Goal: Task Accomplishment & Management: Manage account settings

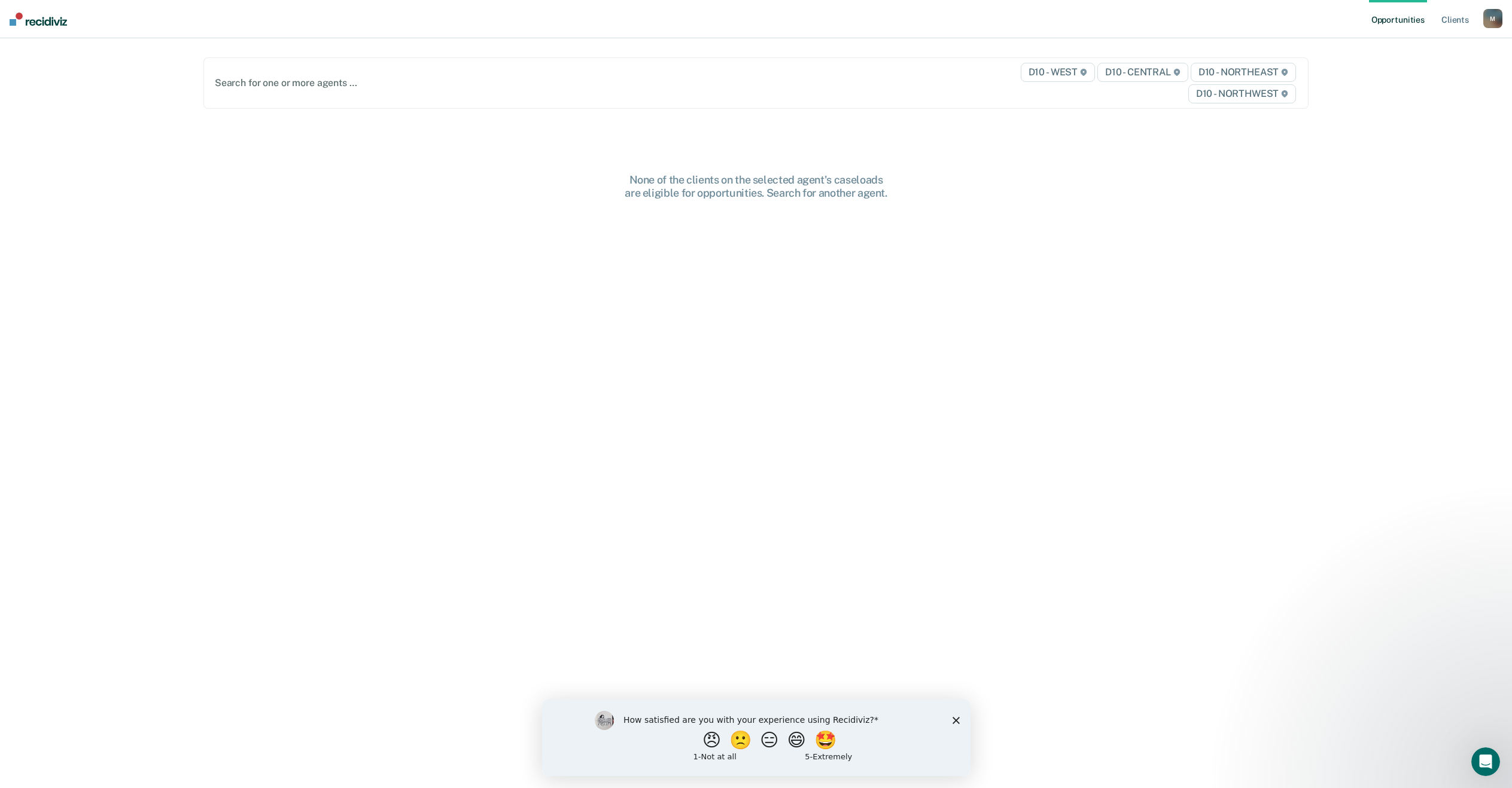
click at [957, 719] on polygon "Close survey" at bounding box center [956, 720] width 8 height 8
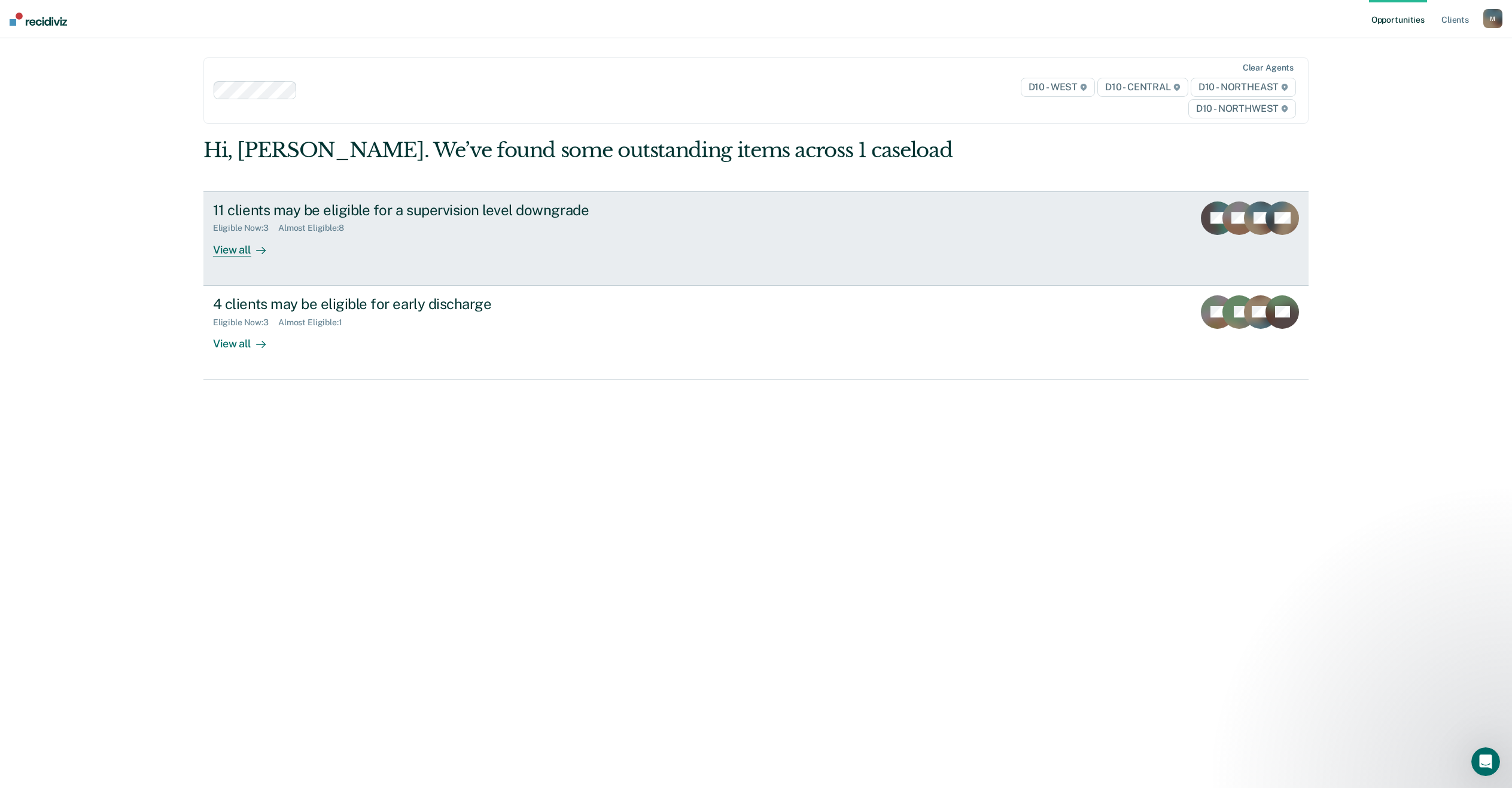
click at [230, 256] on div "View all" at bounding box center [247, 245] width 67 height 24
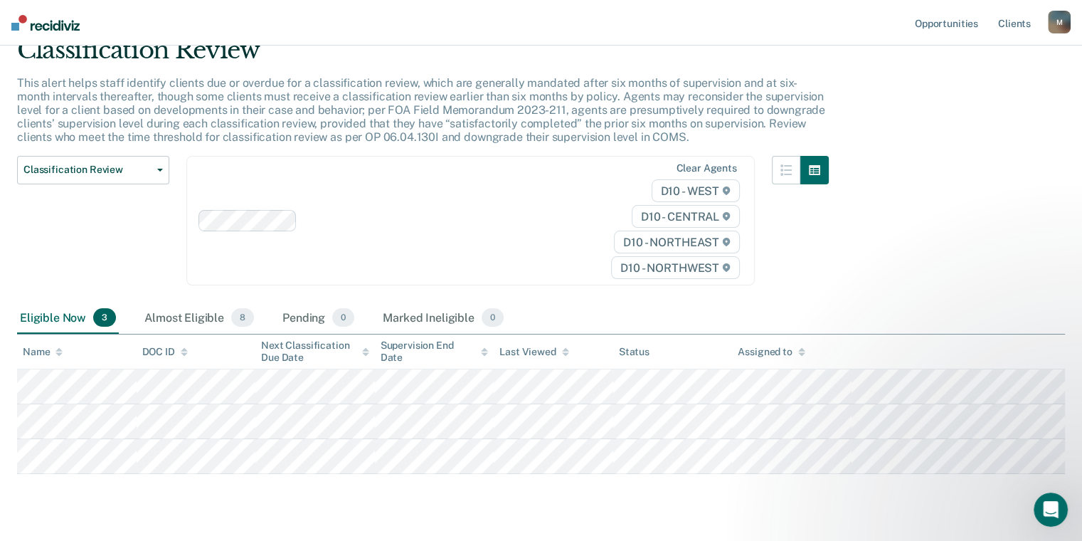
scroll to position [97, 0]
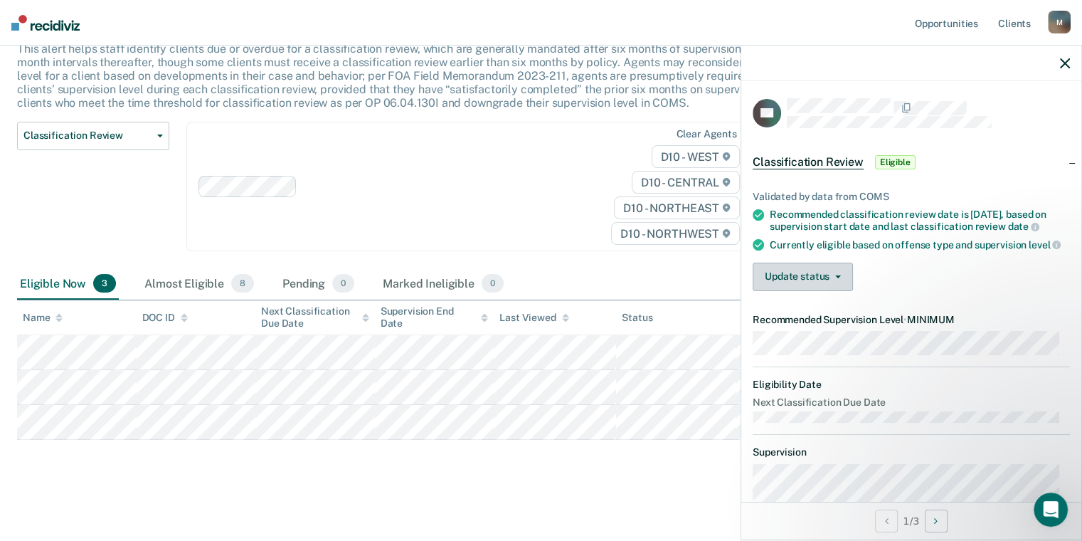
click at [836, 278] on icon "button" at bounding box center [838, 276] width 6 height 3
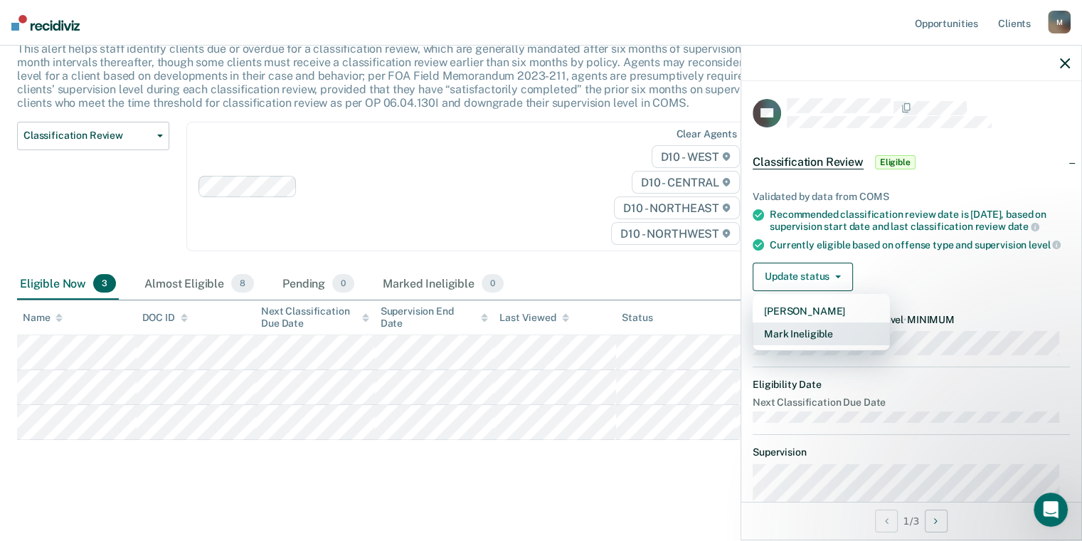
click at [823, 344] on button "Mark Ineligible" at bounding box center [820, 333] width 137 height 23
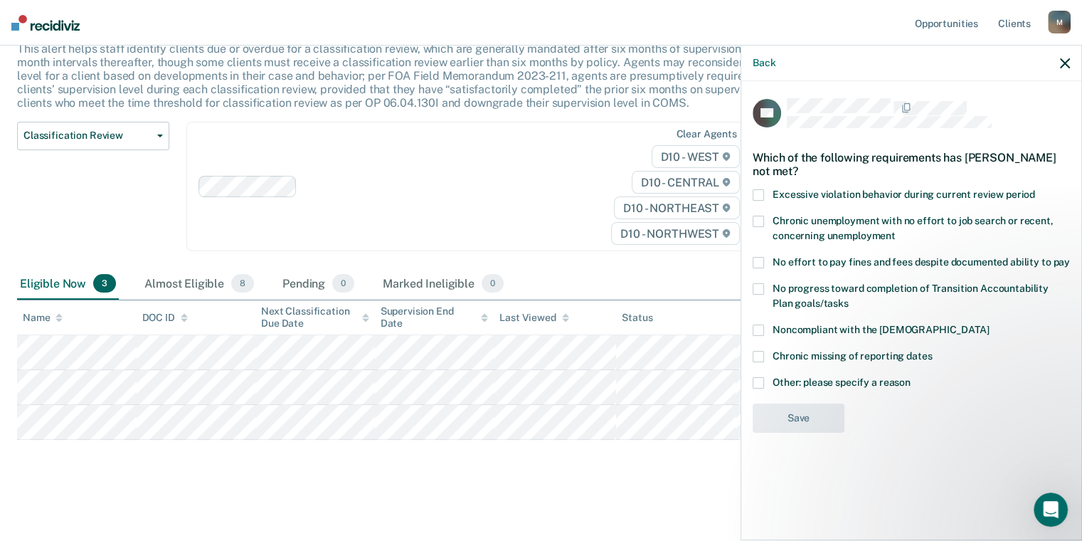
click at [760, 326] on span at bounding box center [757, 329] width 11 height 11
click at [989, 324] on input "Noncompliant with the [DEMOGRAPHIC_DATA]" at bounding box center [989, 324] width 0 height 0
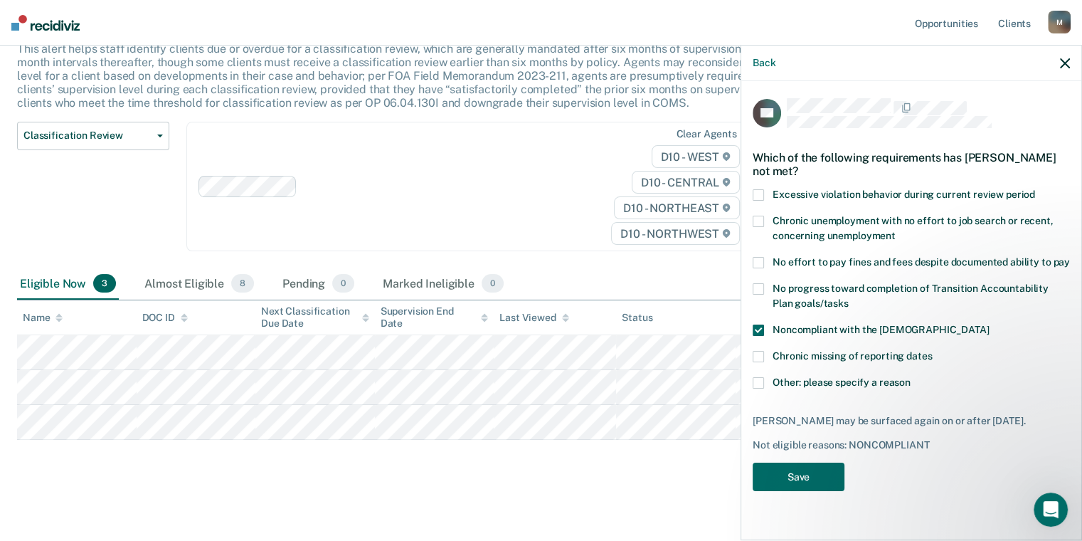
click at [758, 290] on span at bounding box center [757, 288] width 11 height 11
click at [849, 298] on input "No progress toward completion of Transition Accountability Plan goals/tasks" at bounding box center [849, 298] width 0 height 0
click at [807, 478] on button "Save" at bounding box center [798, 476] width 92 height 29
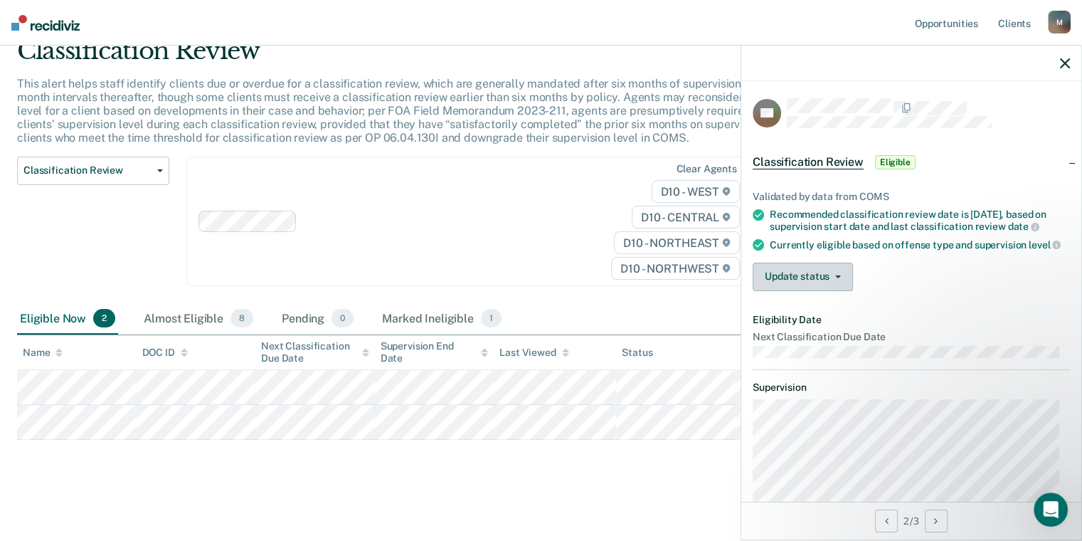
click at [837, 278] on icon "button" at bounding box center [838, 276] width 6 height 3
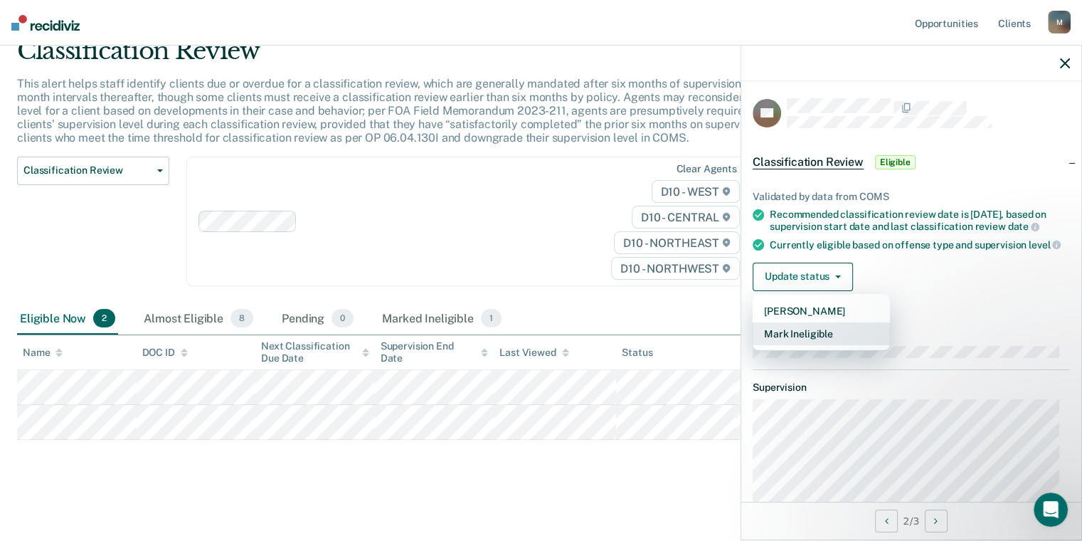
click at [830, 343] on button "Mark Ineligible" at bounding box center [820, 333] width 137 height 23
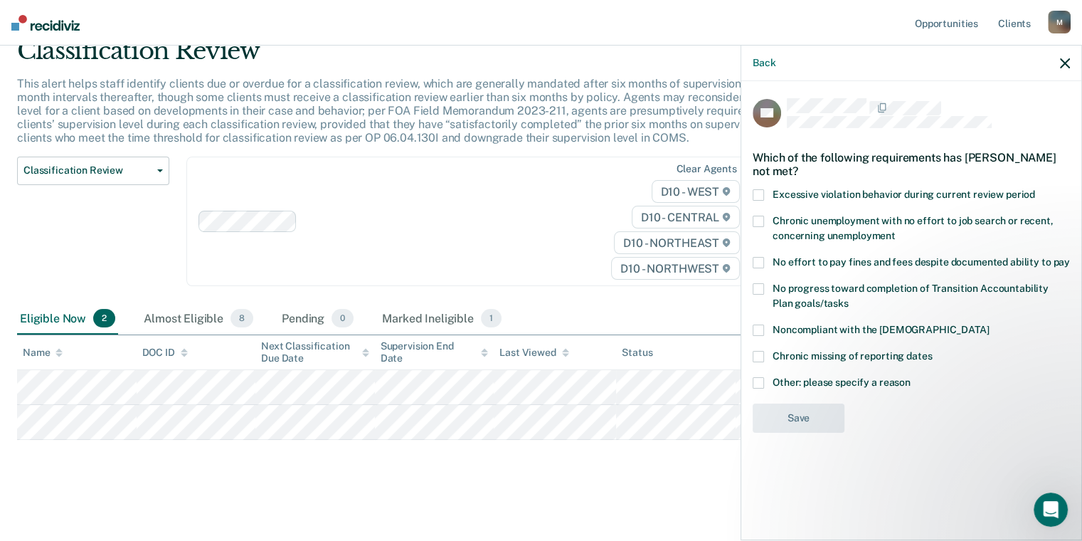
click at [767, 330] on label "Noncompliant with the [DEMOGRAPHIC_DATA]" at bounding box center [910, 331] width 317 height 15
click at [989, 324] on input "Noncompliant with the [DEMOGRAPHIC_DATA]" at bounding box center [989, 324] width 0 height 0
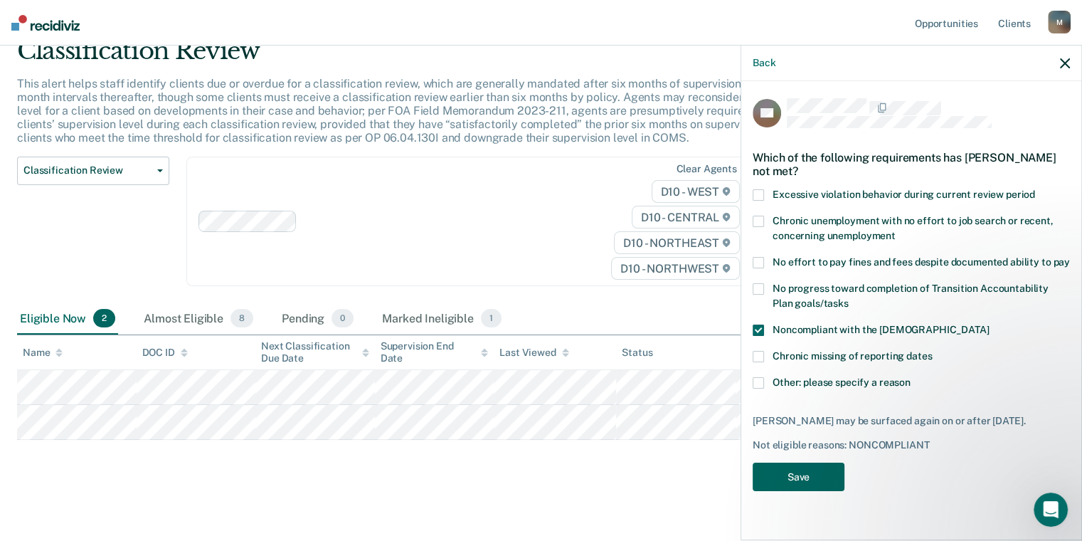
click at [804, 467] on button "Save" at bounding box center [798, 476] width 92 height 29
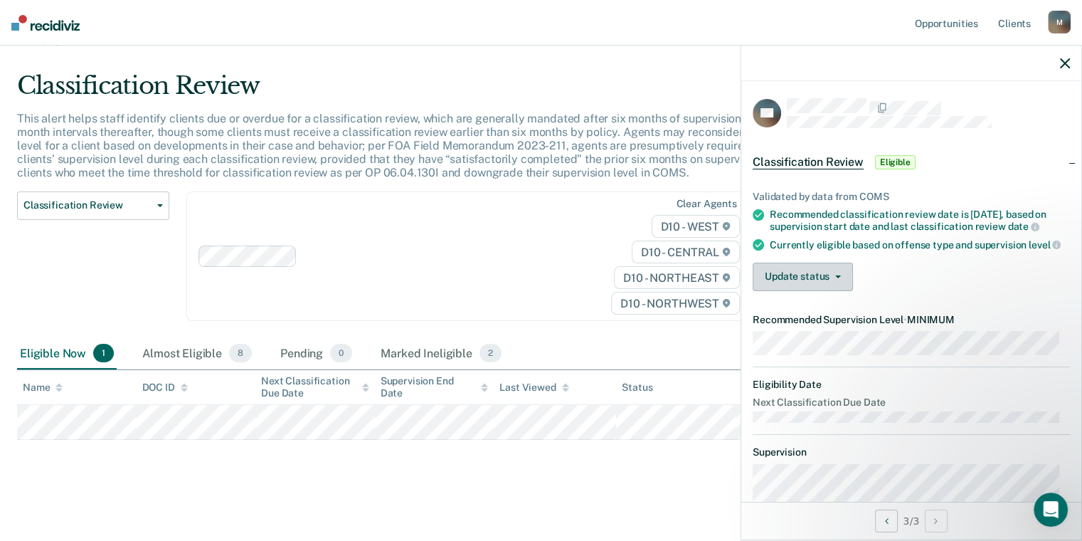
click at [834, 290] on button "Update status" at bounding box center [802, 276] width 100 height 28
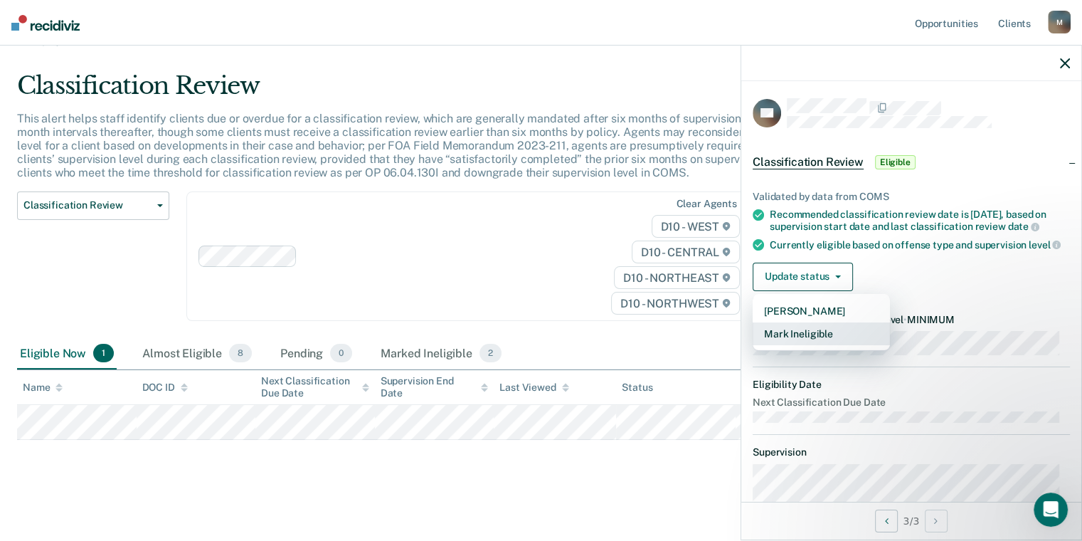
click at [831, 345] on button "Mark Ineligible" at bounding box center [820, 333] width 137 height 23
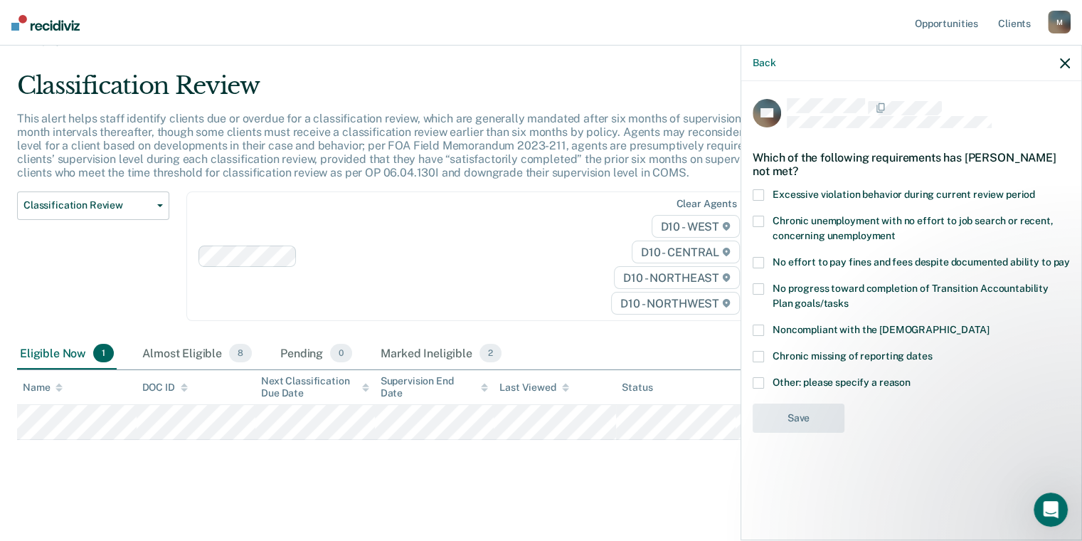
click at [766, 284] on label "No progress toward completion of Transition Accountability Plan goals/tasks" at bounding box center [910, 298] width 317 height 30
click at [849, 298] on input "No progress toward completion of Transition Accountability Plan goals/tasks" at bounding box center [849, 298] width 0 height 0
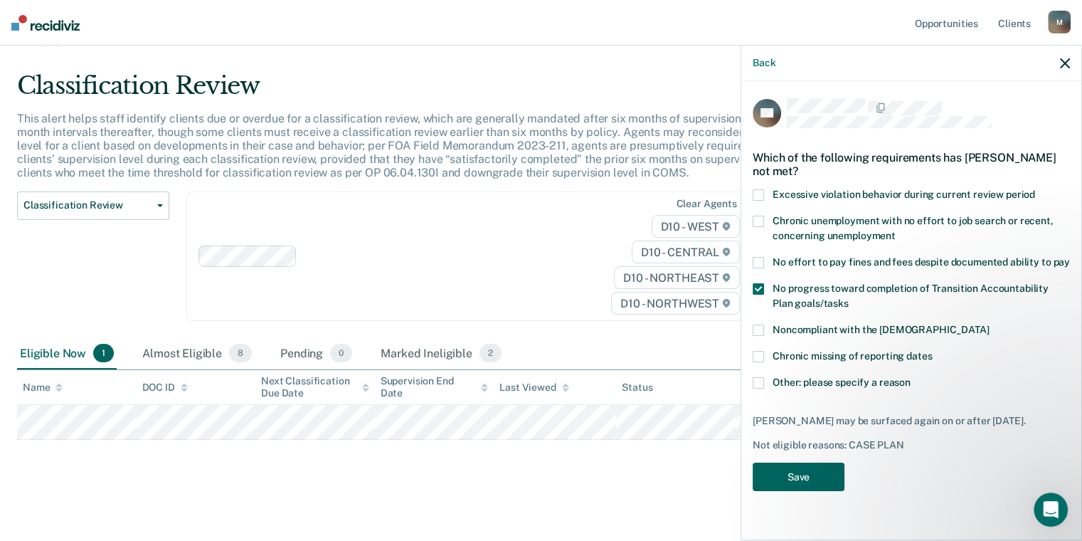
click at [805, 472] on button "Save" at bounding box center [798, 476] width 92 height 29
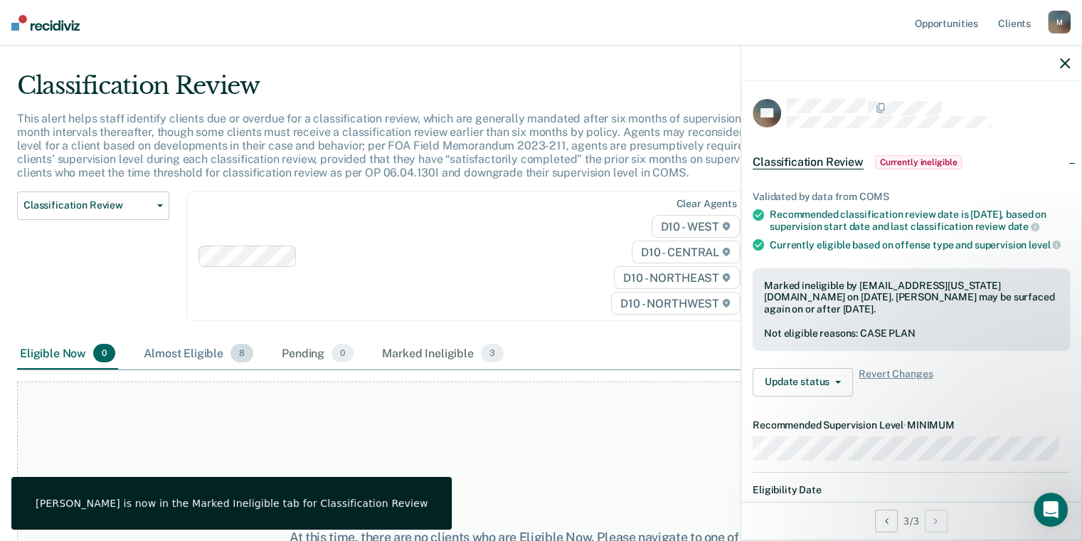
click at [202, 354] on div "Almost Eligible 8" at bounding box center [198, 353] width 115 height 31
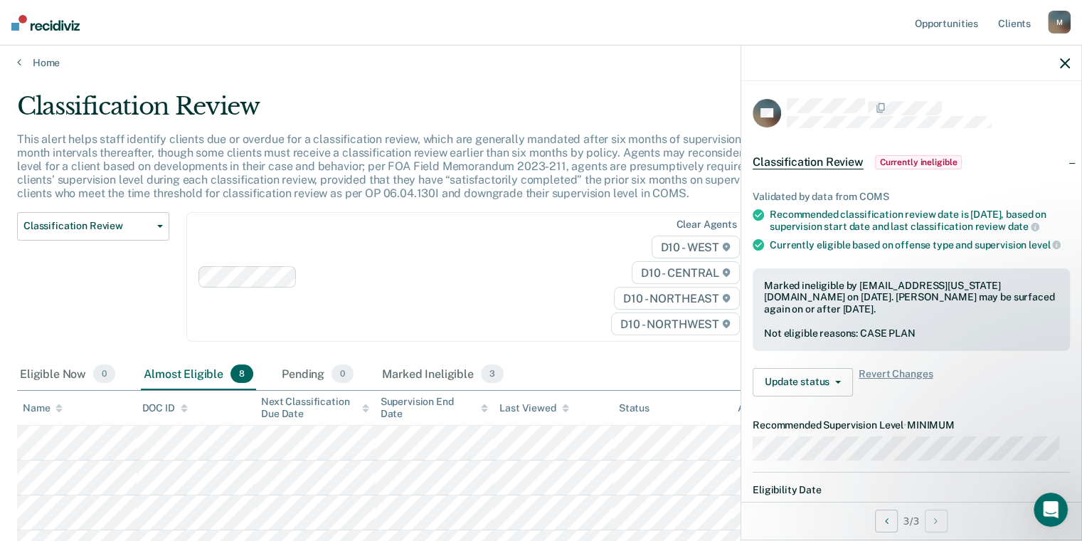
scroll to position [0, 0]
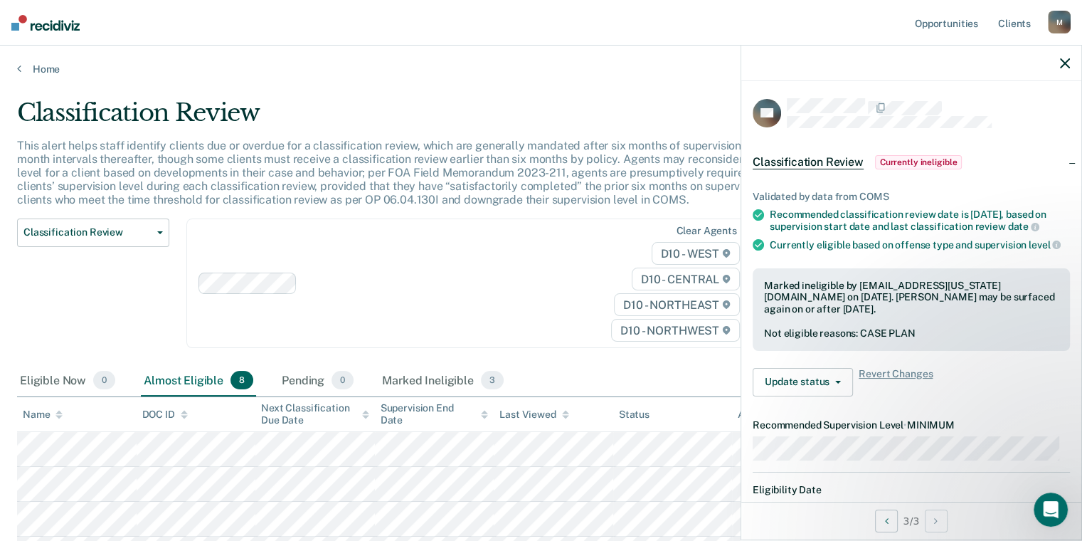
click at [1063, 63] on icon "button" at bounding box center [1065, 63] width 10 height 10
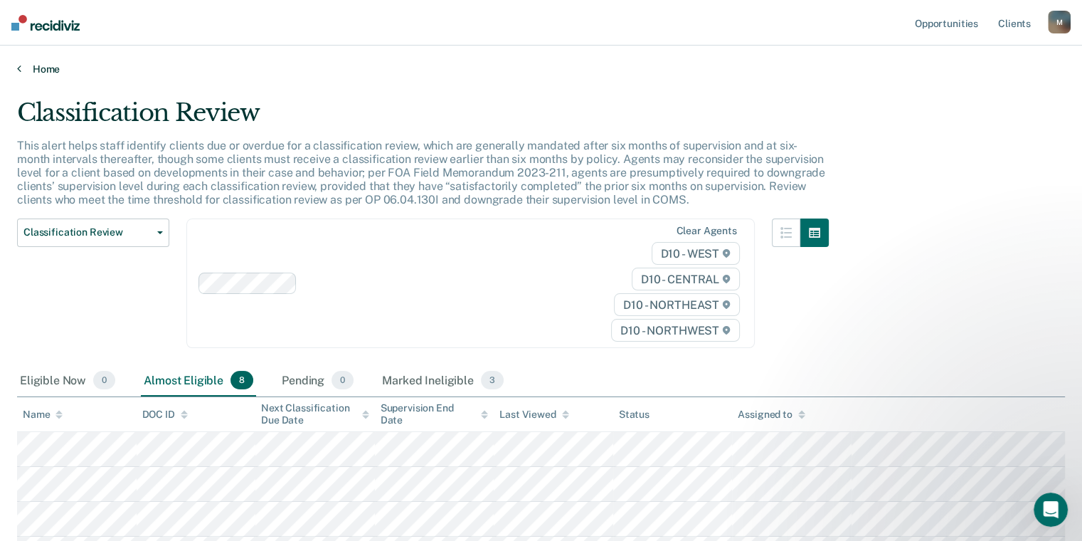
click at [39, 72] on link "Home" at bounding box center [541, 69] width 1048 height 13
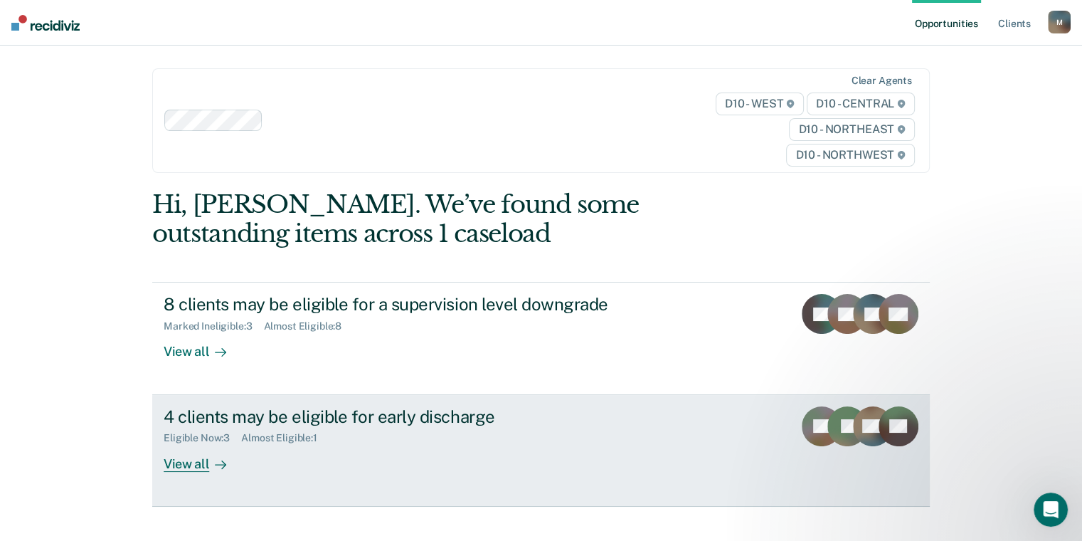
click at [182, 465] on div "View all" at bounding box center [204, 458] width 80 height 28
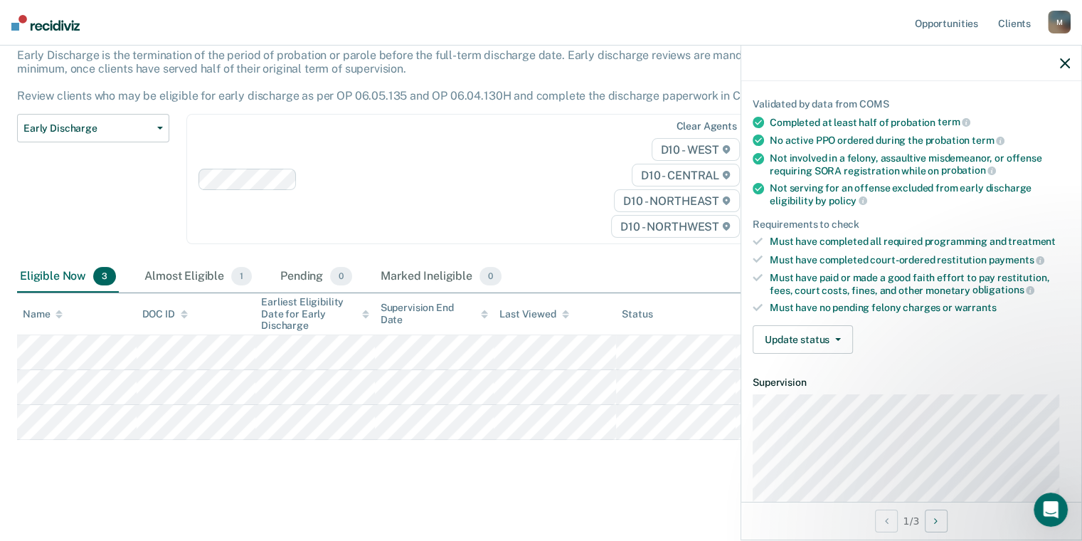
scroll to position [142, 0]
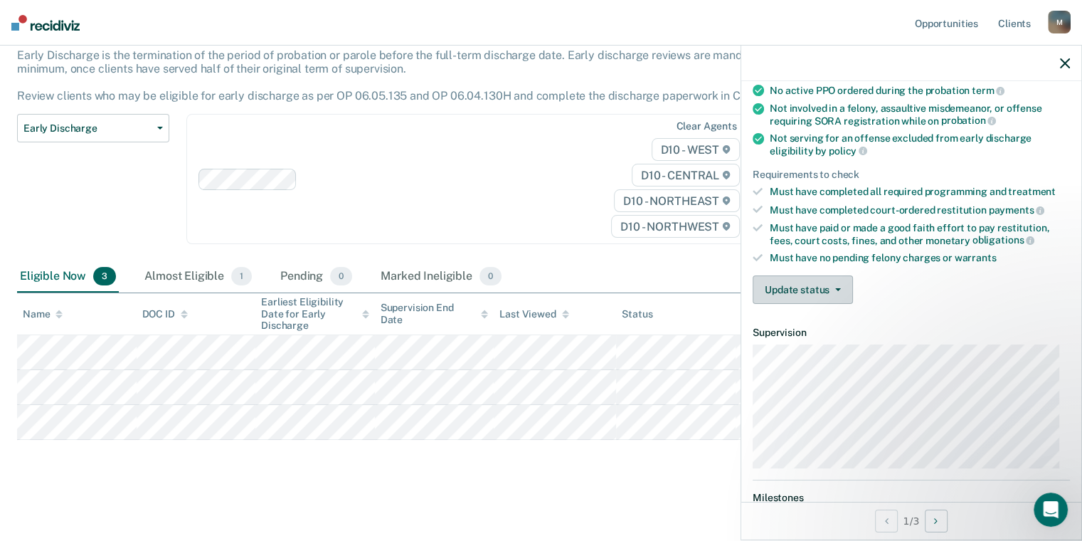
click at [840, 286] on button "Update status" at bounding box center [802, 289] width 100 height 28
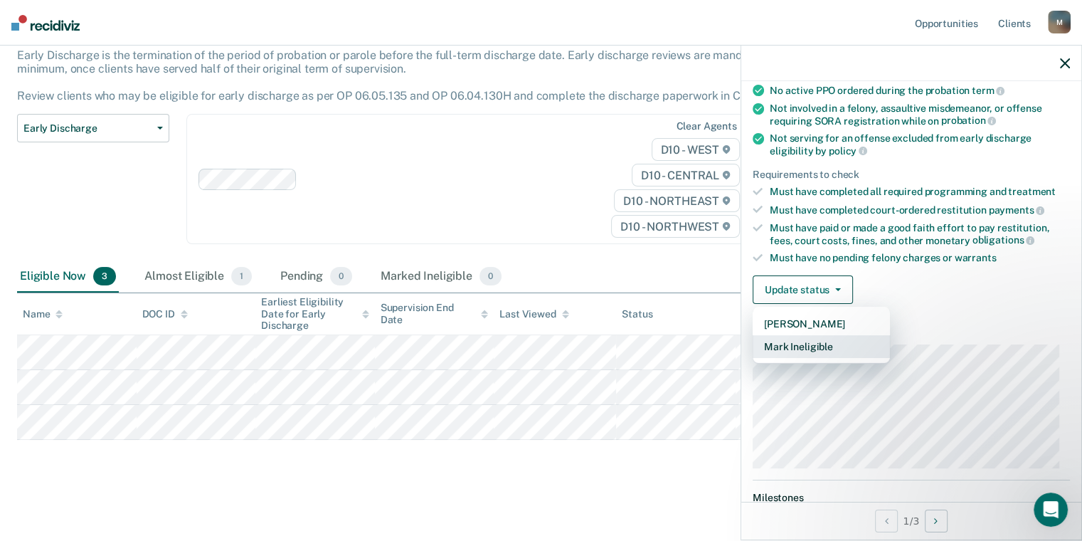
click at [814, 342] on button "Mark Ineligible" at bounding box center [820, 346] width 137 height 23
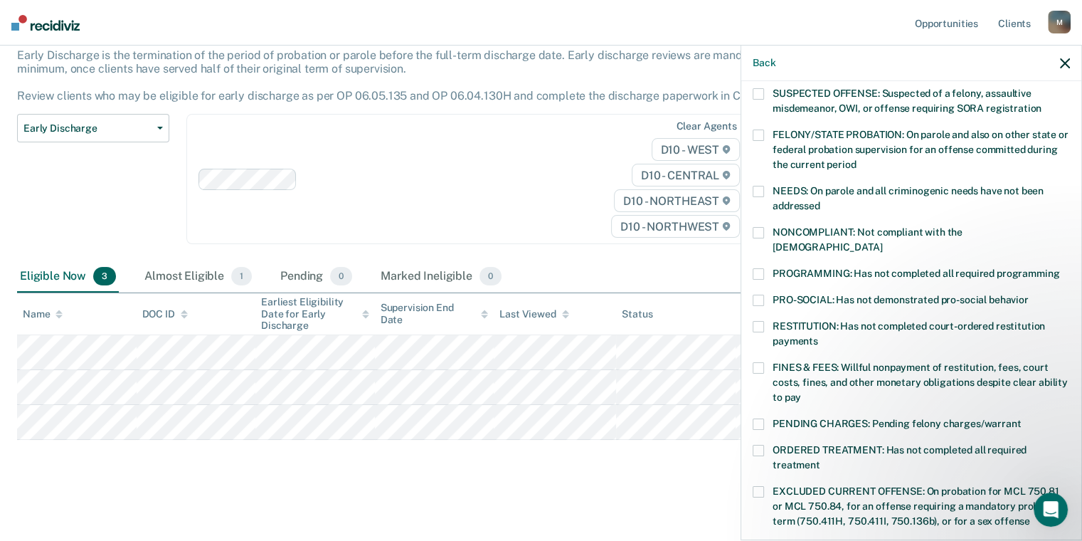
click at [761, 233] on span at bounding box center [757, 232] width 11 height 11
click at [882, 242] on input "NONCOMPLIANT: Not compliant with the [DEMOGRAPHIC_DATA]" at bounding box center [882, 242] width 0 height 0
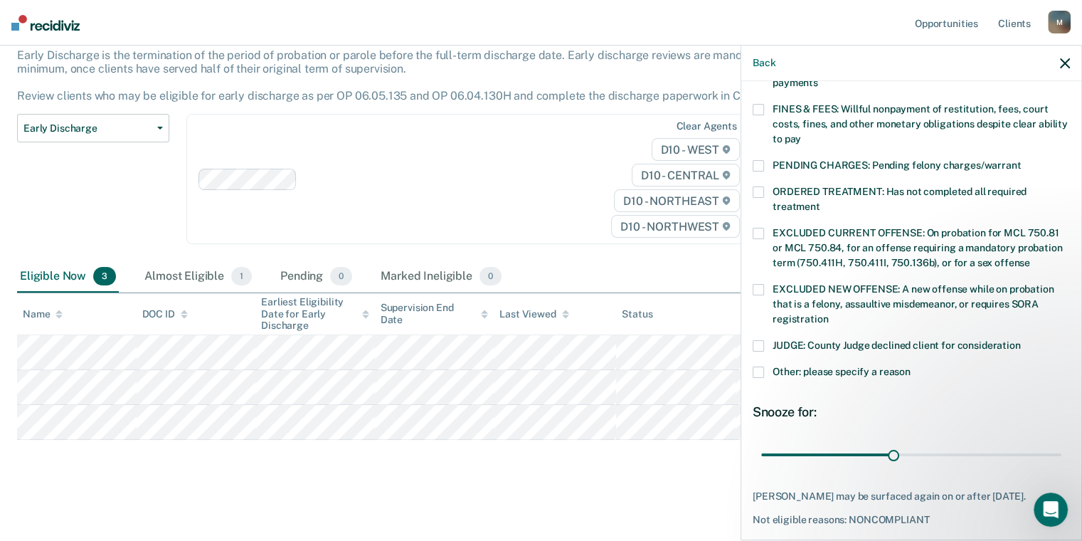
scroll to position [438, 0]
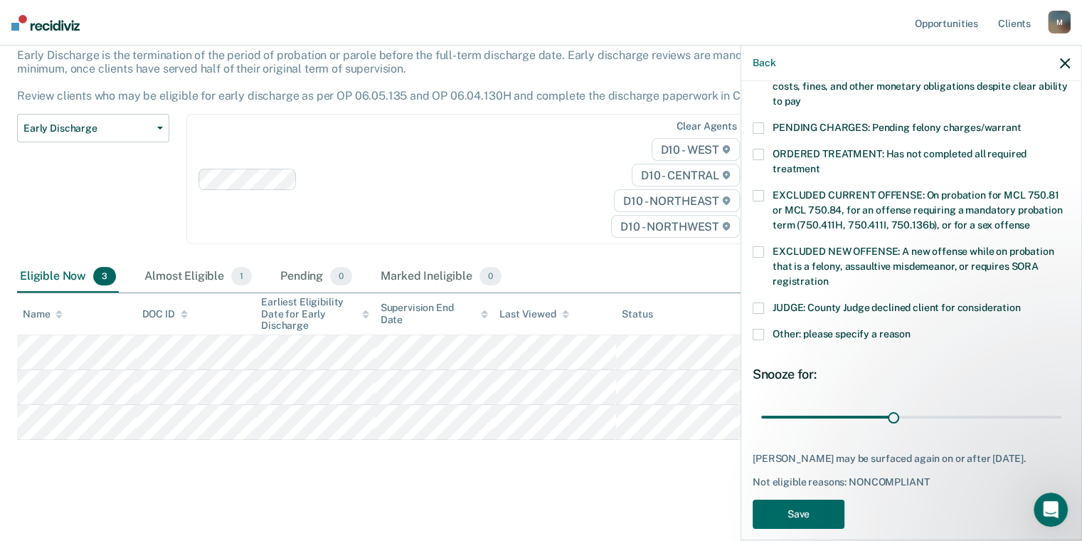
click at [760, 329] on span at bounding box center [757, 334] width 11 height 11
click at [910, 329] on input "Other: please specify a reason" at bounding box center [910, 329] width 0 height 0
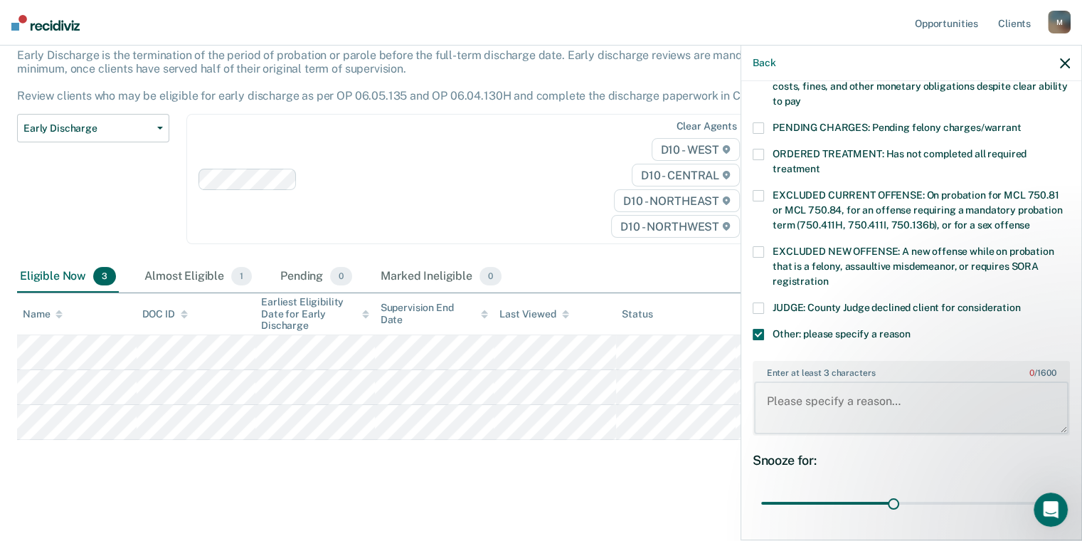
click at [817, 390] on textarea "Enter at least 3 characters 0 / 1600" at bounding box center [911, 407] width 314 height 53
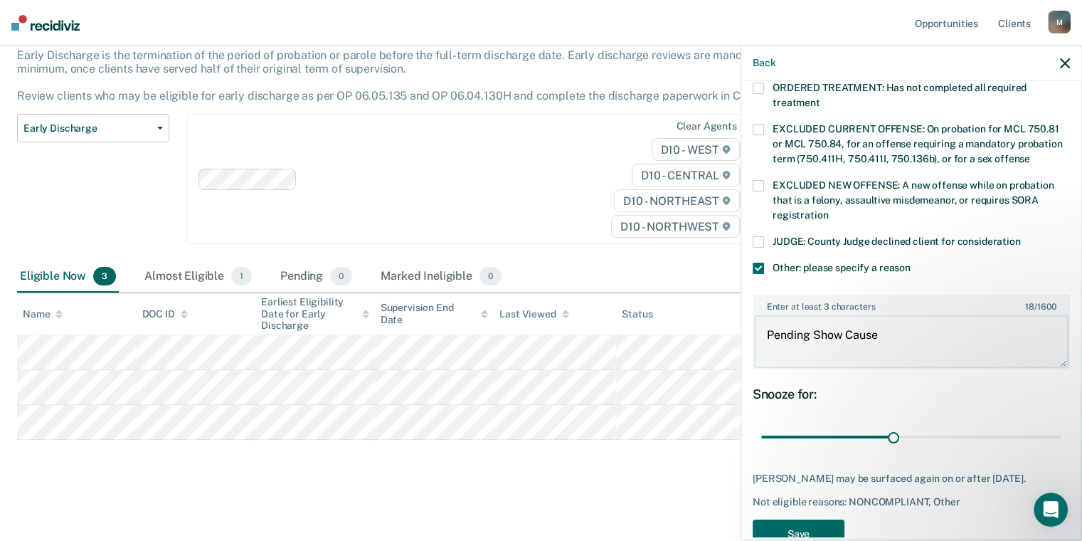
scroll to position [523, 0]
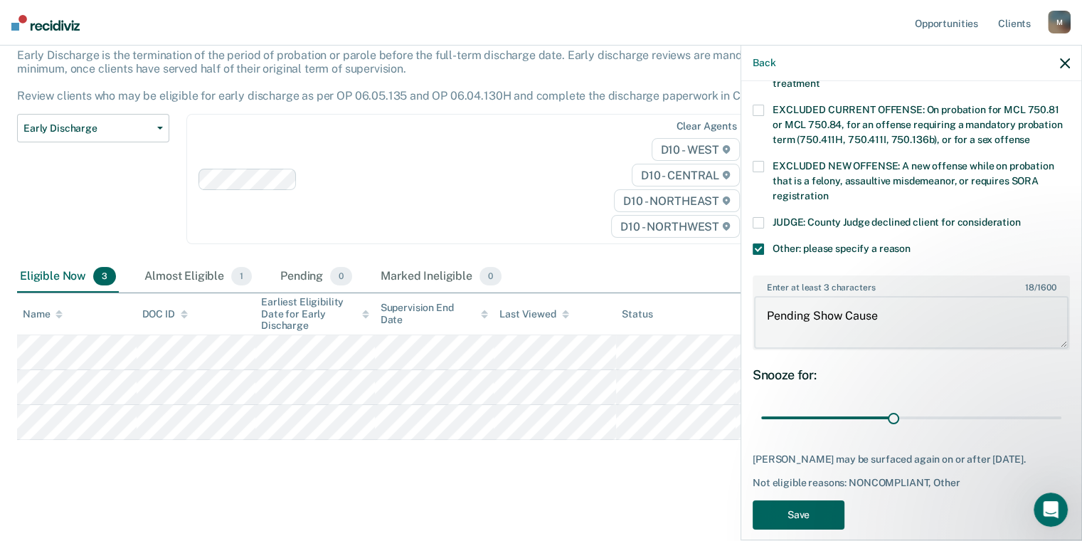
type textarea "Pending Show Cause"
click at [787, 500] on button "Save" at bounding box center [798, 514] width 92 height 29
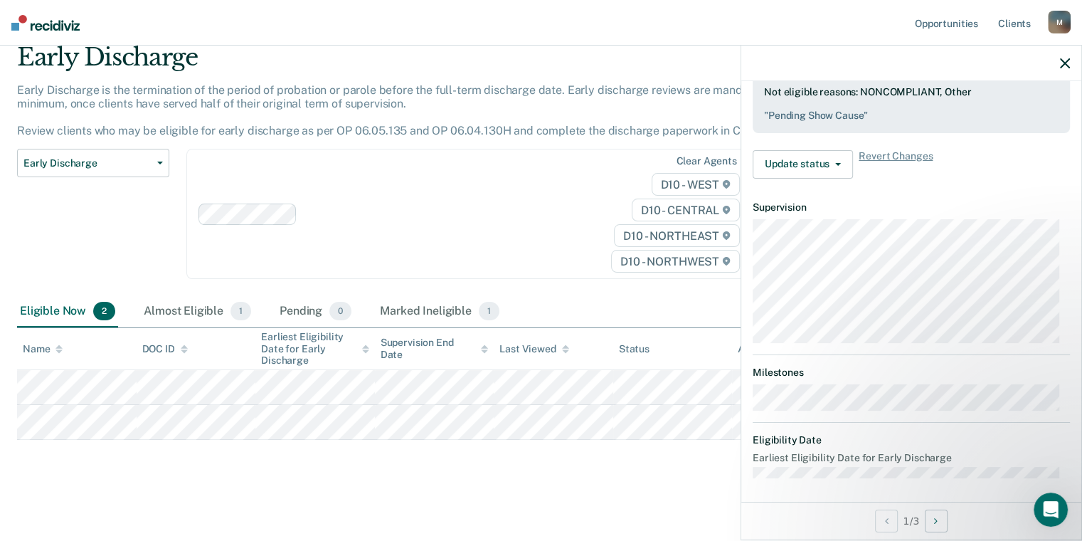
scroll to position [253, 0]
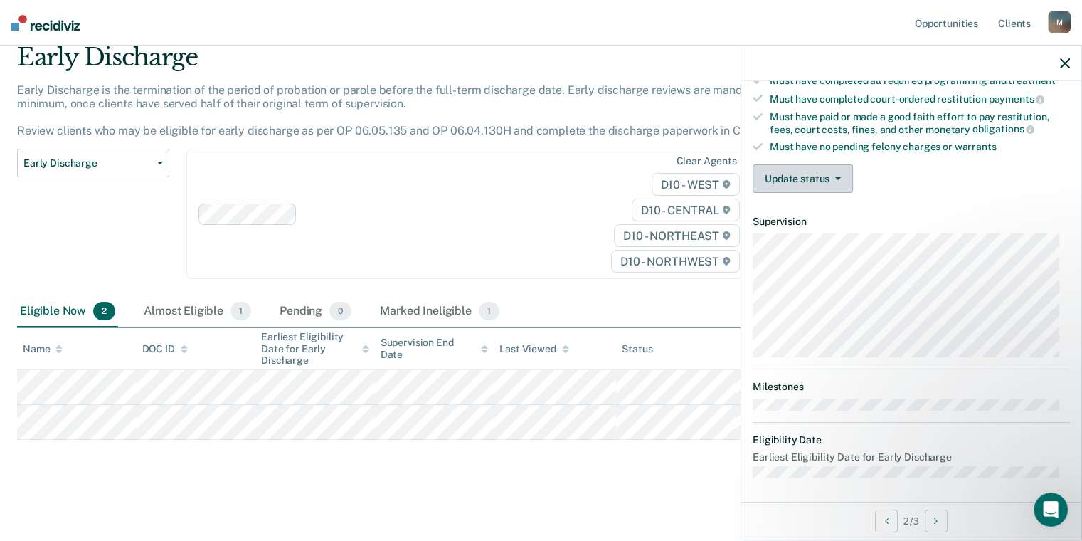
click at [839, 169] on button "Update status" at bounding box center [802, 178] width 100 height 28
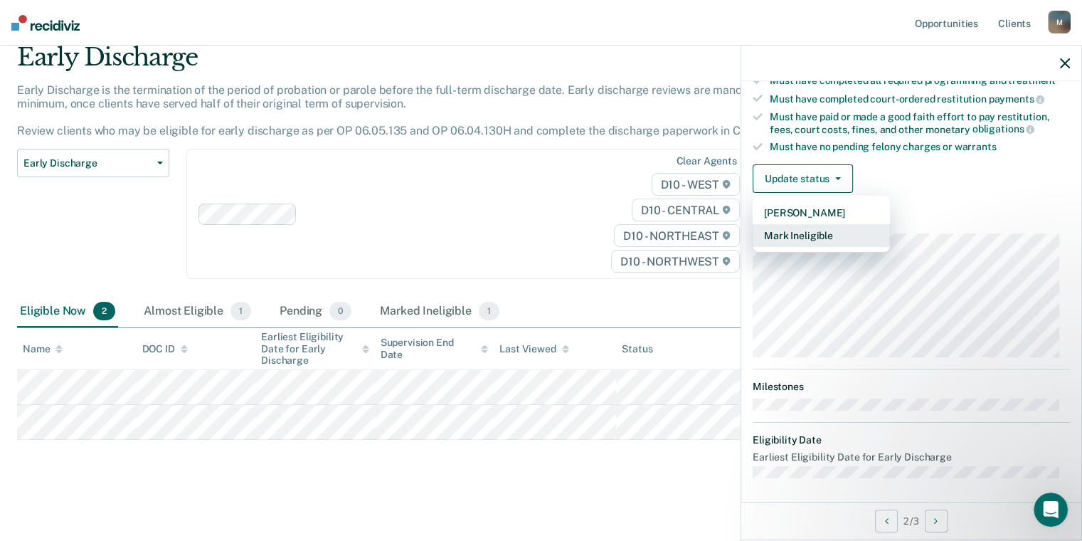
click at [819, 237] on button "Mark Ineligible" at bounding box center [820, 235] width 137 height 23
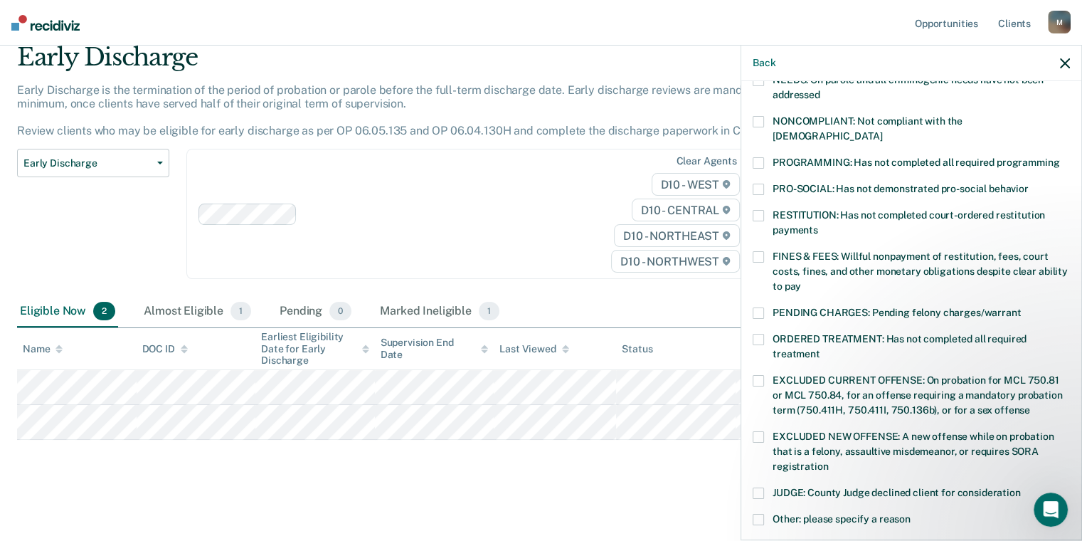
click at [762, 119] on span at bounding box center [757, 121] width 11 height 11
click at [882, 131] on input "NONCOMPLIANT: Not compliant with the [DEMOGRAPHIC_DATA]" at bounding box center [882, 131] width 0 height 0
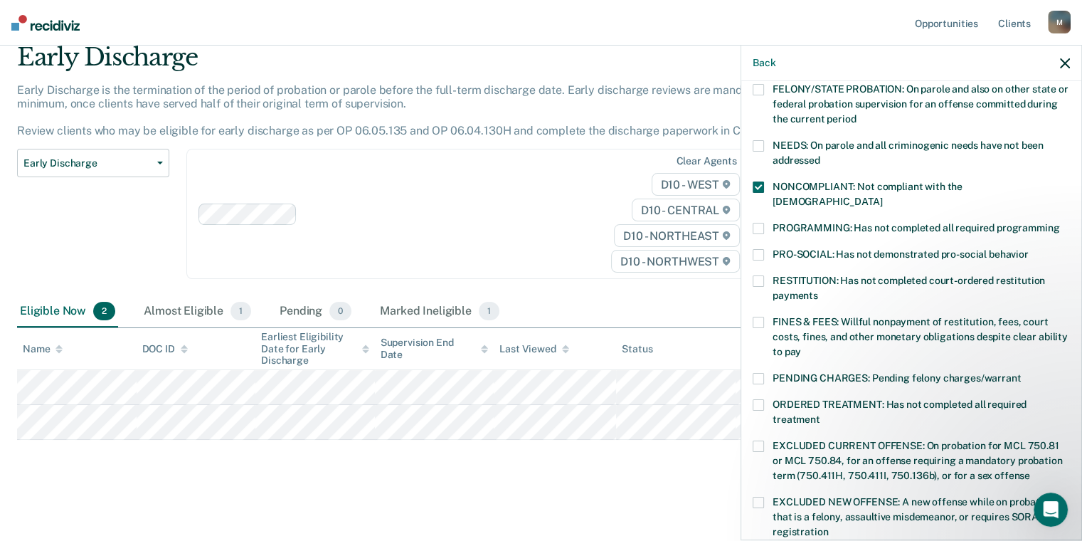
scroll to position [154, 0]
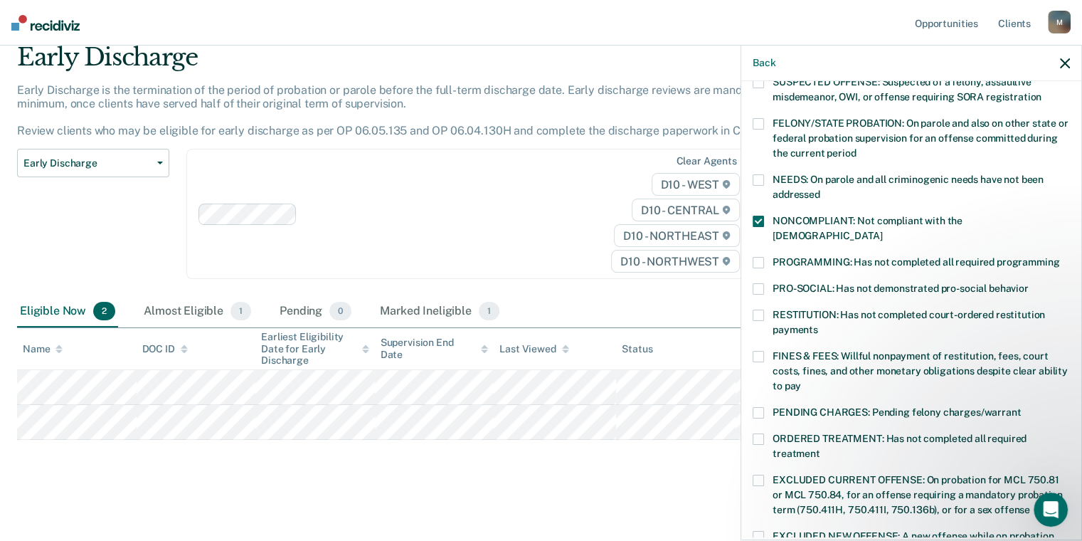
click at [762, 257] on span at bounding box center [757, 262] width 11 height 11
click at [1059, 257] on input "PROGRAMMING: Has not completed all required programming" at bounding box center [1059, 257] width 0 height 0
click at [760, 225] on label "NONCOMPLIANT: Not compliant with the [DEMOGRAPHIC_DATA]" at bounding box center [910, 231] width 317 height 30
click at [882, 230] on input "NONCOMPLIANT: Not compliant with the [DEMOGRAPHIC_DATA]" at bounding box center [882, 230] width 0 height 0
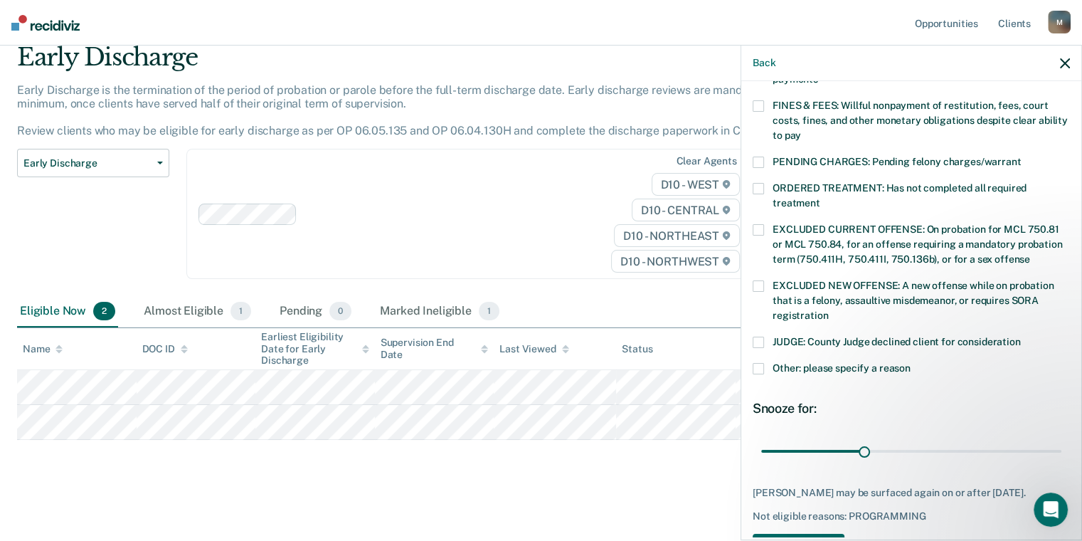
scroll to position [438, 0]
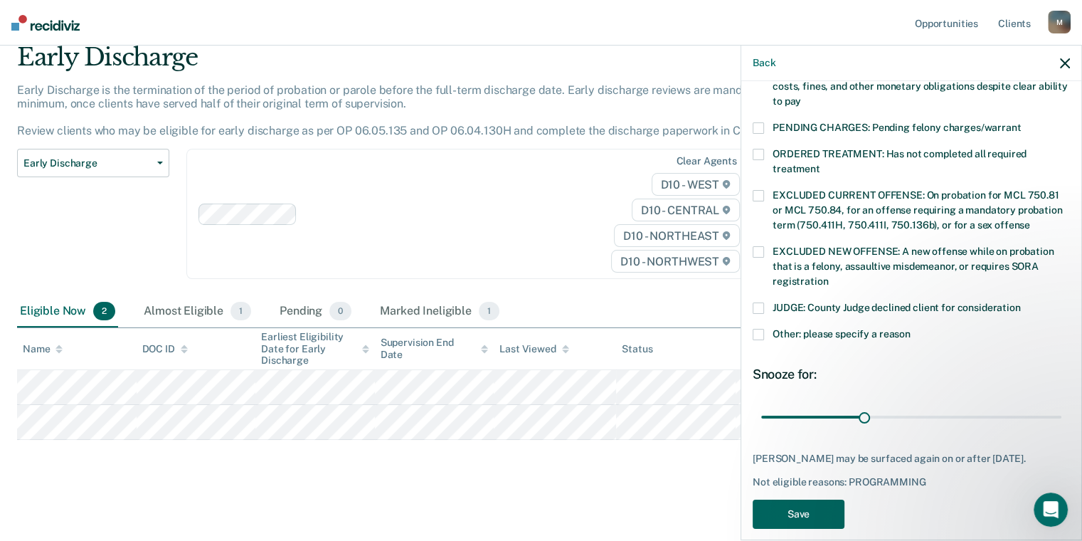
drag, startPoint x: 808, startPoint y: 485, endPoint x: 807, endPoint y: 492, distance: 7.1
click at [807, 499] on button "Save" at bounding box center [798, 513] width 92 height 29
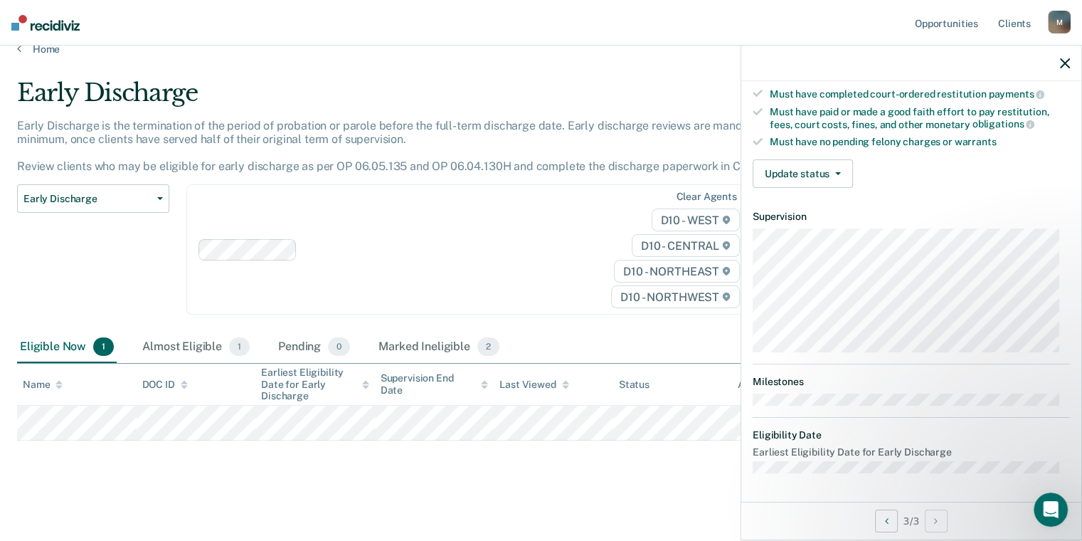
scroll to position [253, 0]
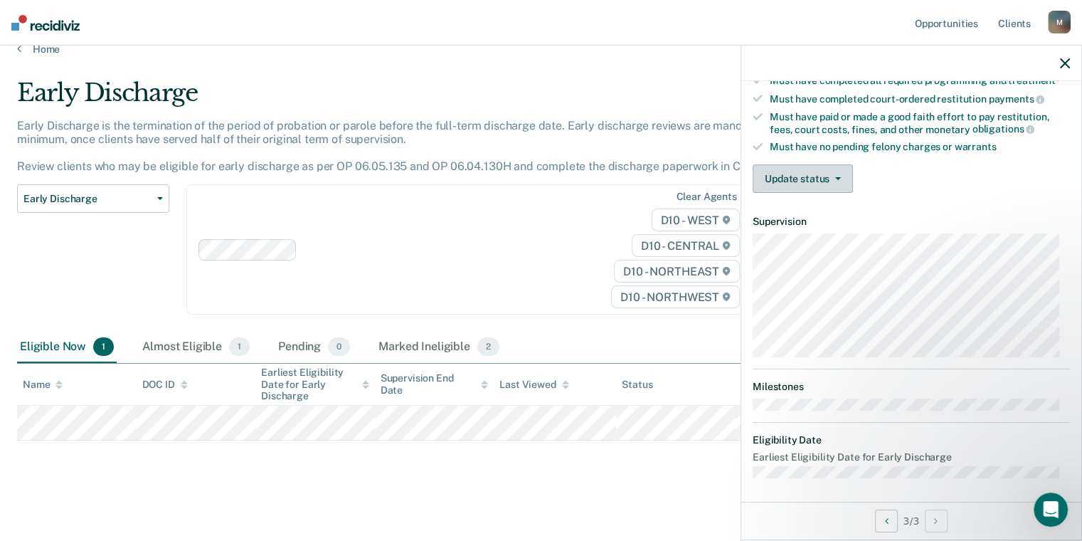
click at [840, 176] on button "Update status" at bounding box center [802, 178] width 100 height 28
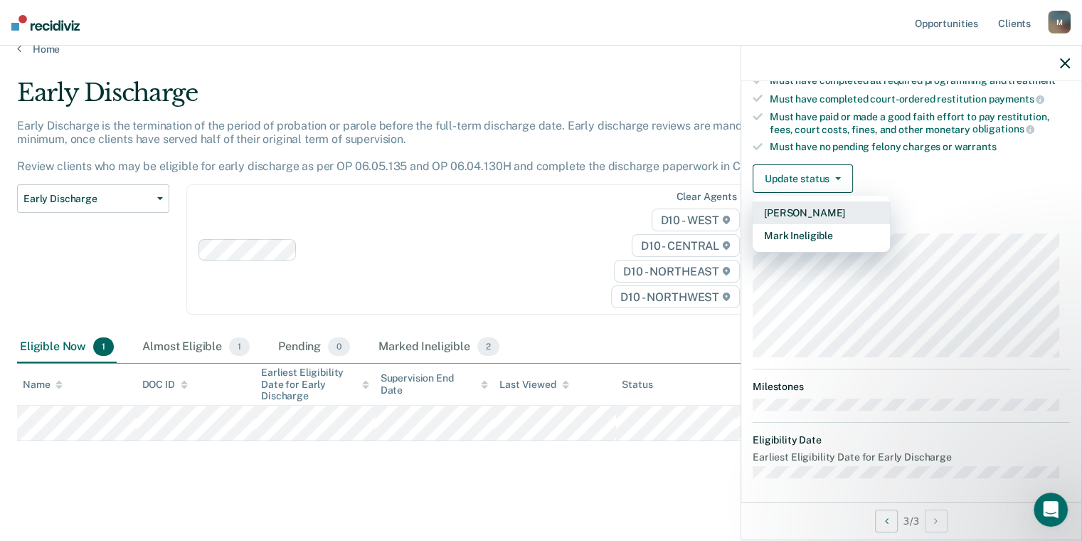
click at [822, 208] on button "[PERSON_NAME]" at bounding box center [820, 212] width 137 height 23
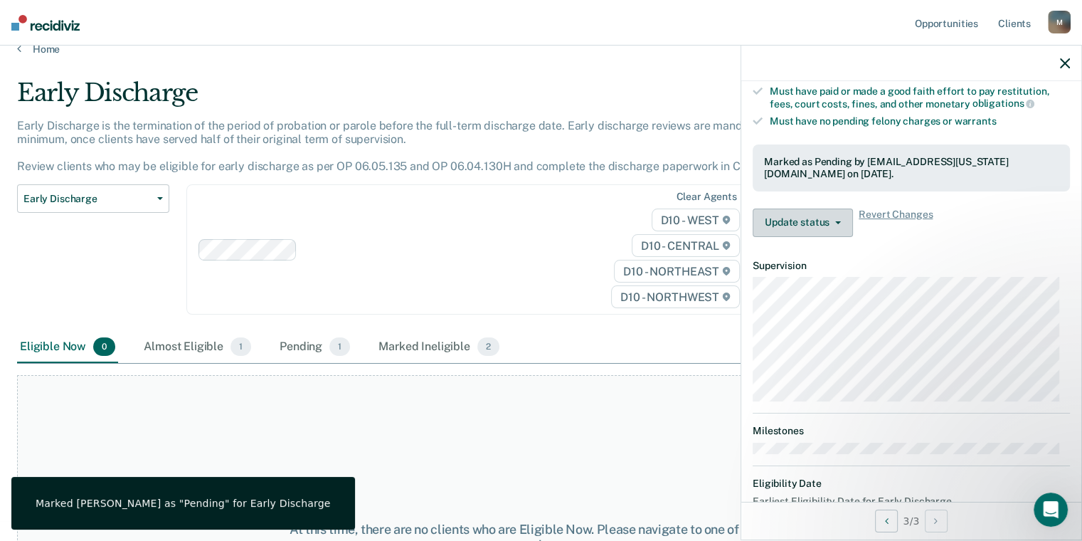
scroll to position [321, 0]
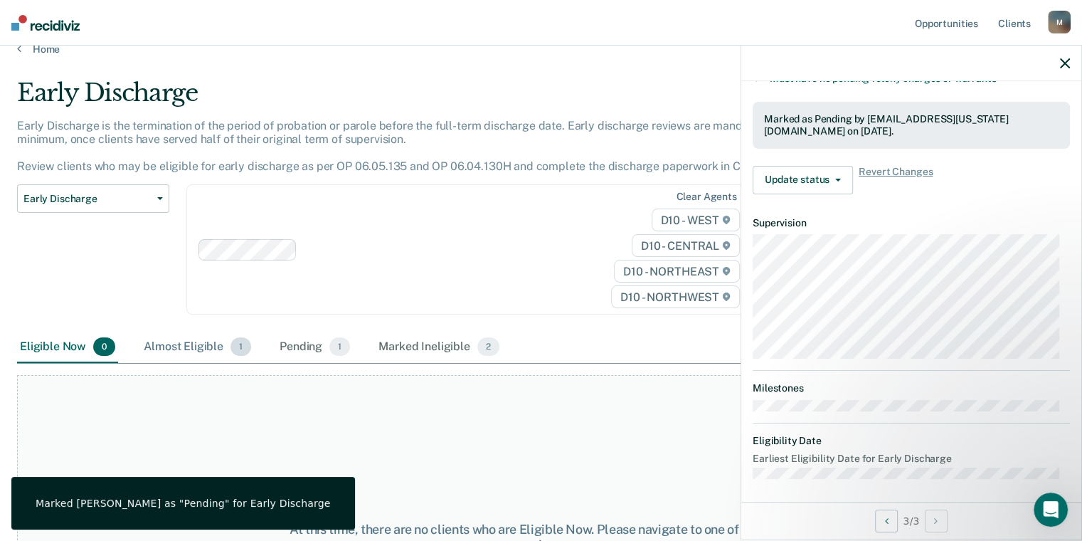
click at [239, 352] on span "1" at bounding box center [240, 346] width 21 height 18
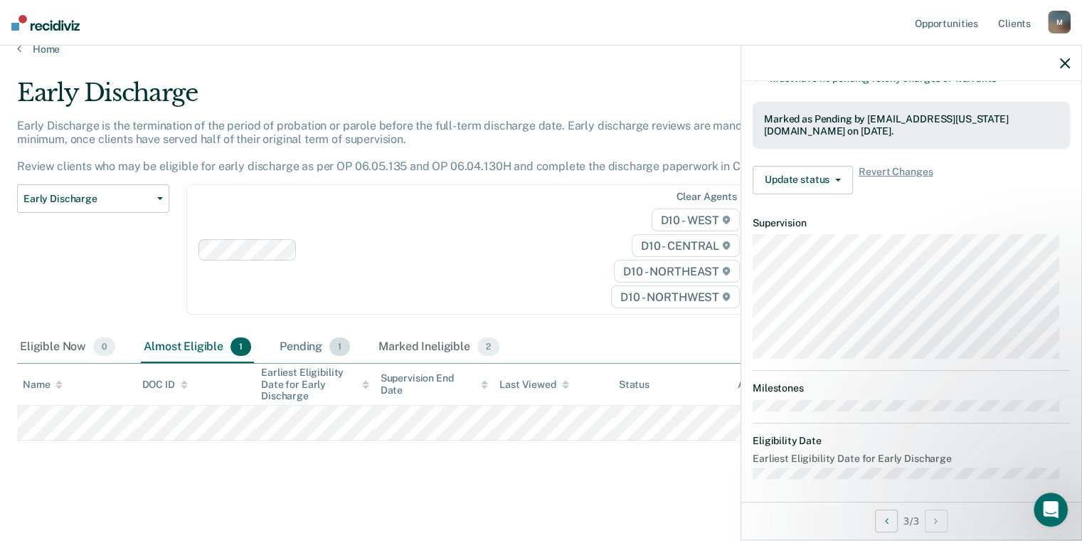
click at [314, 346] on div "Pending 1" at bounding box center [315, 346] width 76 height 31
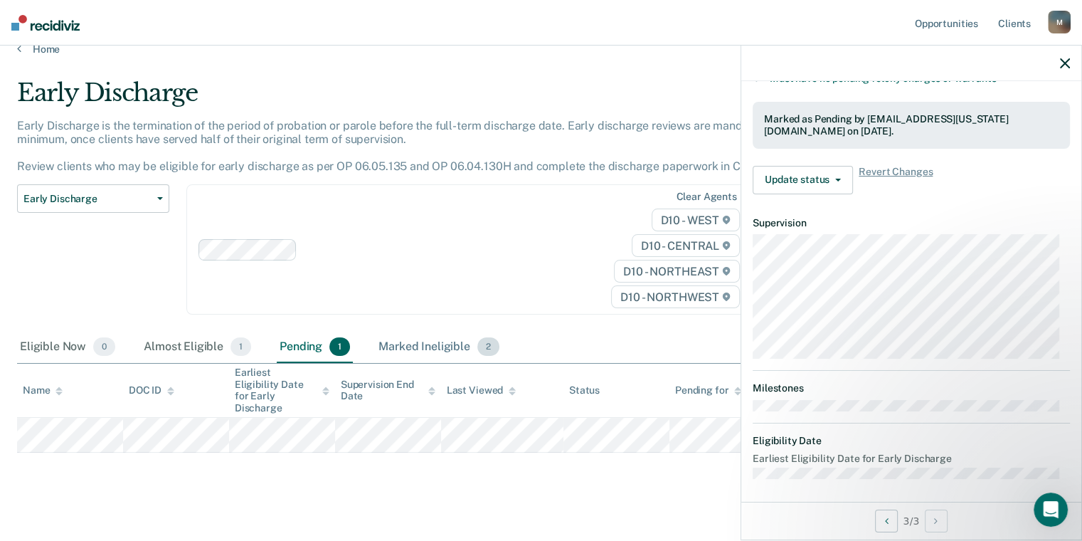
click at [411, 346] on div "Marked Ineligible 2" at bounding box center [439, 346] width 127 height 31
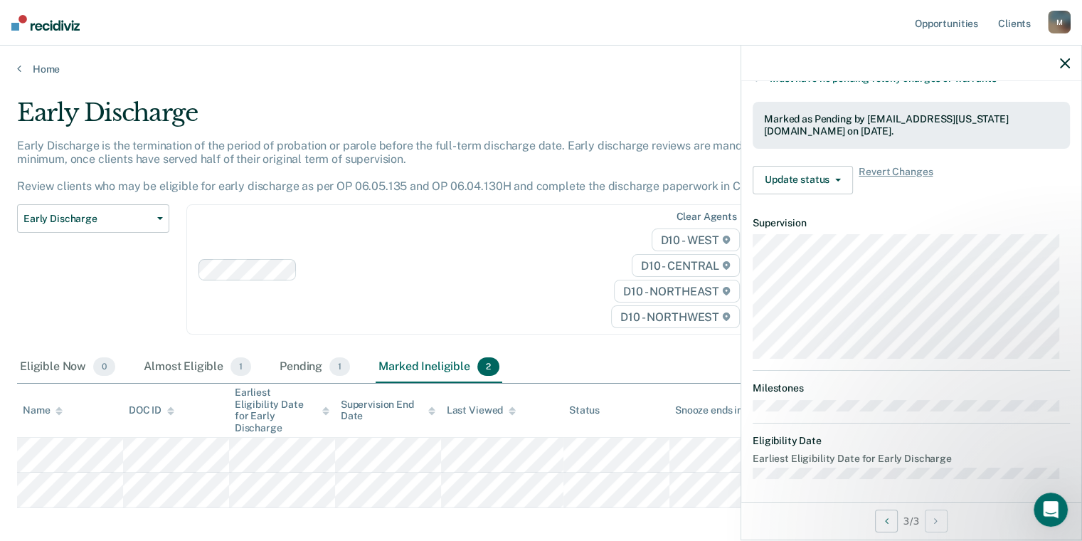
scroll to position [0, 0]
drag, startPoint x: 11, startPoint y: 67, endPoint x: 20, endPoint y: 67, distance: 8.5
click at [13, 67] on div "Home" at bounding box center [541, 61] width 1082 height 30
click at [20, 67] on icon at bounding box center [19, 68] width 4 height 11
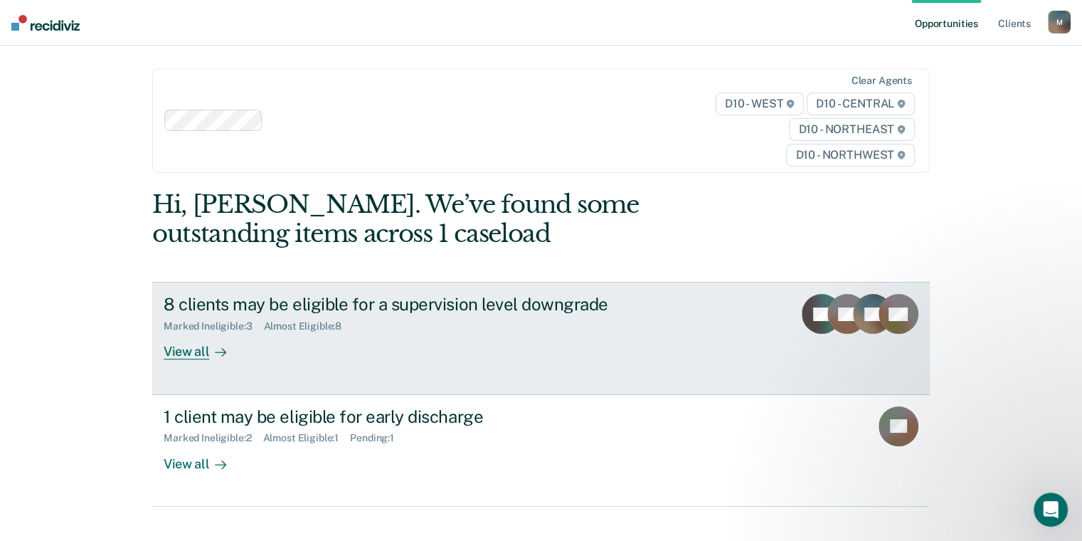
click at [181, 355] on div "View all" at bounding box center [204, 346] width 80 height 28
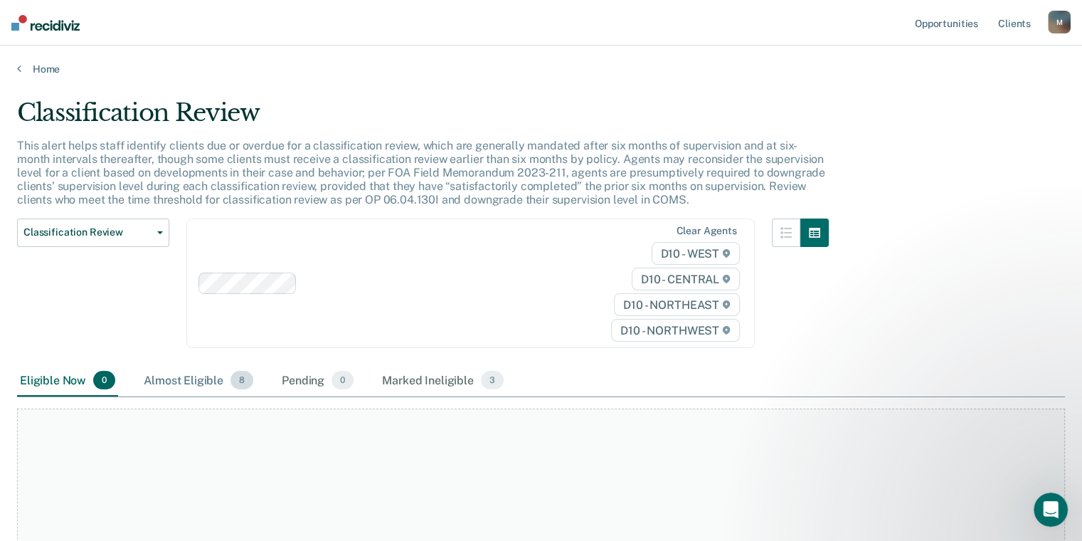
click at [230, 378] on span "8" at bounding box center [241, 380] width 23 height 18
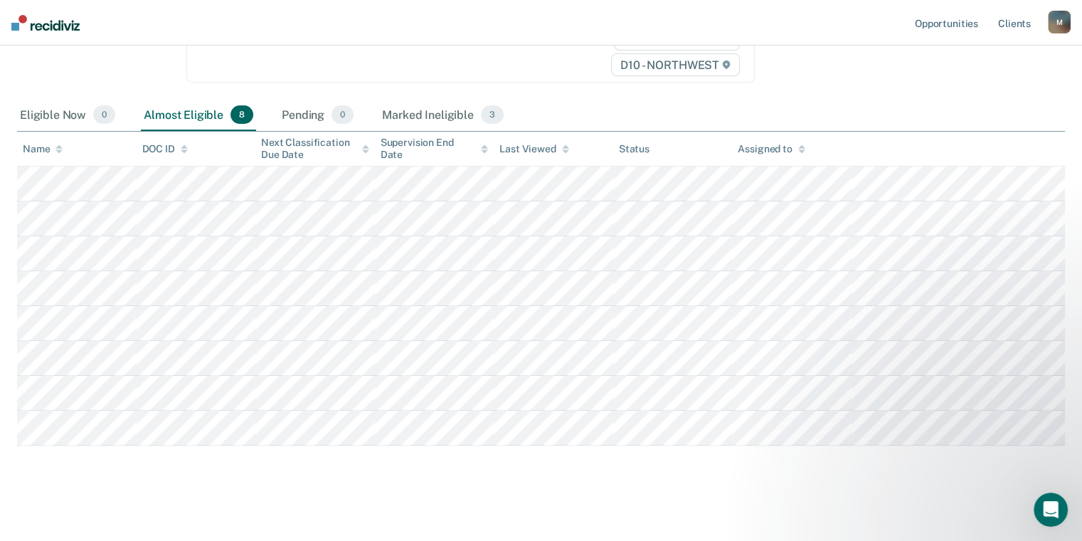
scroll to position [270, 0]
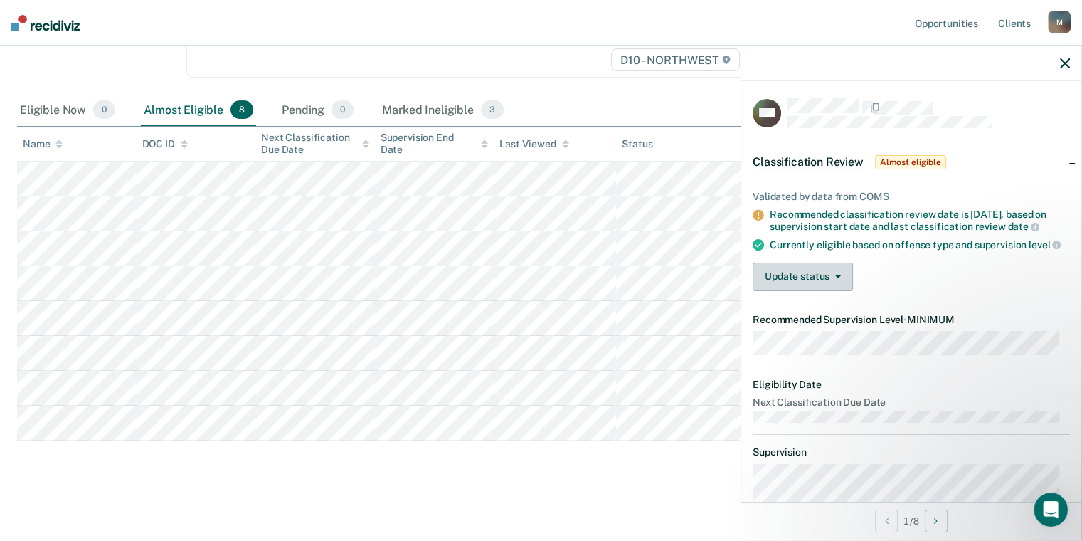
click at [794, 287] on button "Update status" at bounding box center [802, 276] width 100 height 28
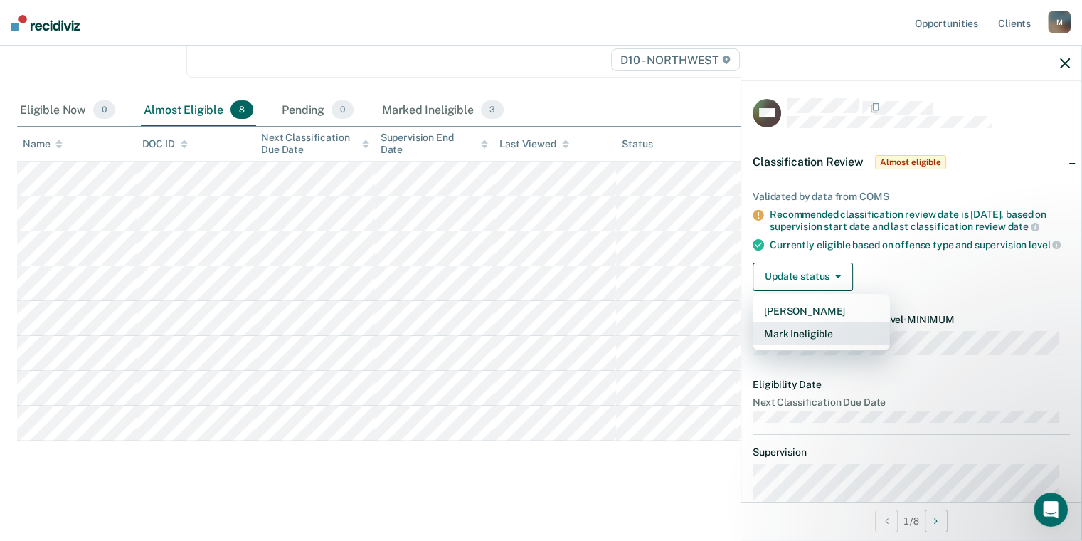
click at [819, 344] on button "Mark Ineligible" at bounding box center [820, 333] width 137 height 23
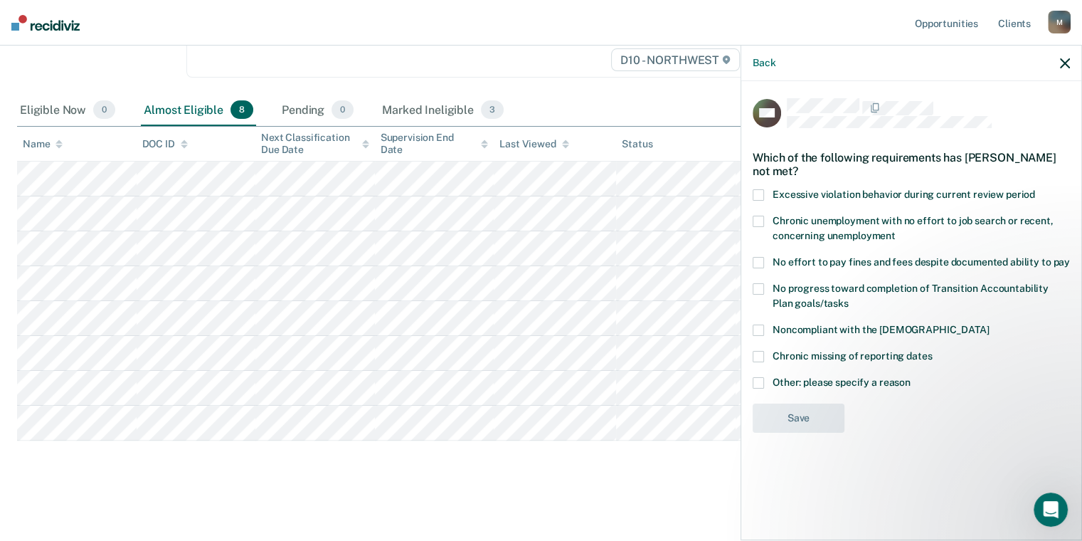
click at [762, 195] on span at bounding box center [757, 194] width 11 height 11
click at [1035, 189] on input "Excessive violation behavior during current review period" at bounding box center [1035, 189] width 0 height 0
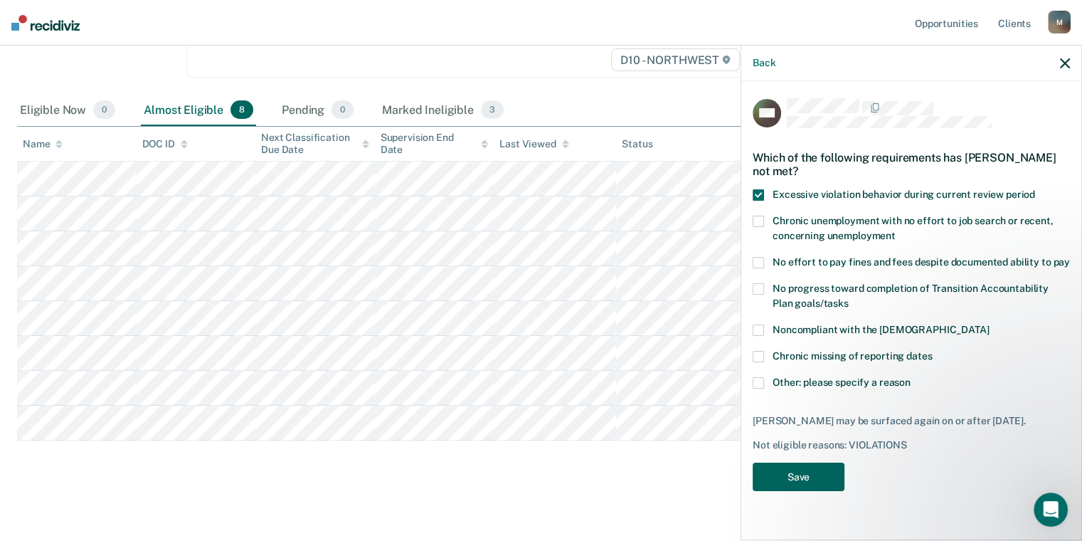
click at [797, 464] on button "Save" at bounding box center [798, 476] width 92 height 29
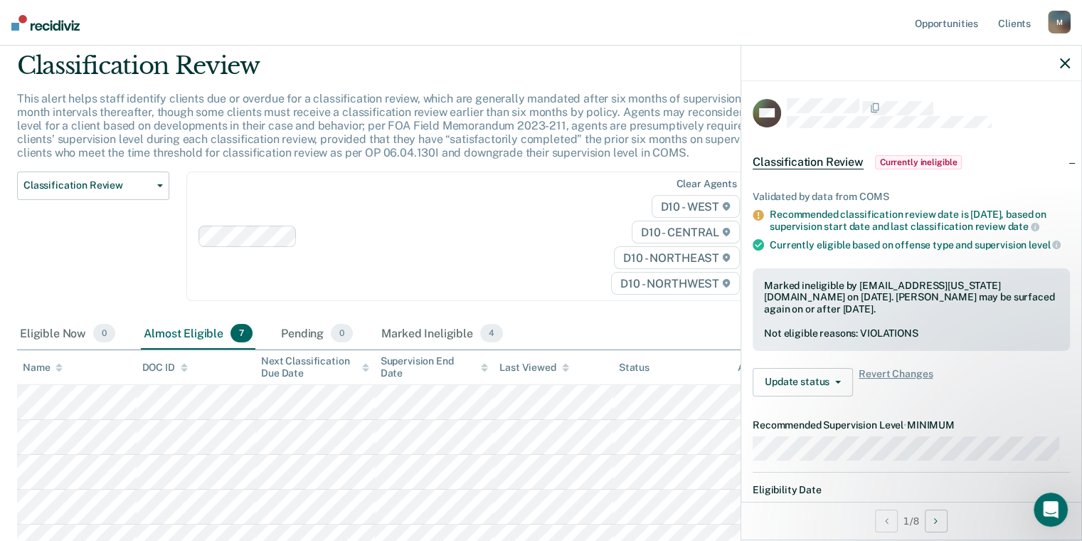
scroll to position [0, 0]
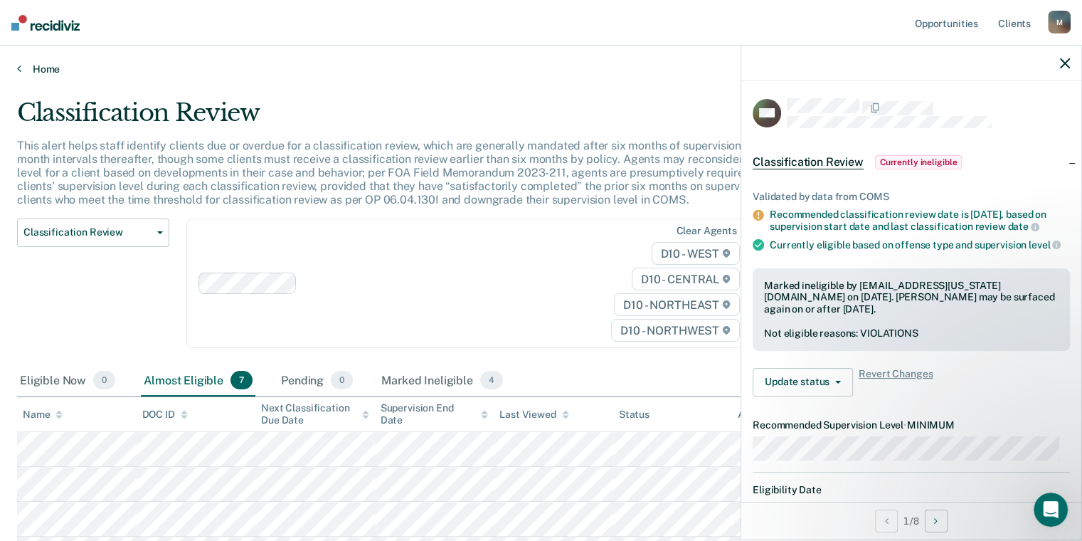
click at [51, 68] on link "Home" at bounding box center [541, 69] width 1048 height 13
